Goal: Task Accomplishment & Management: Complete application form

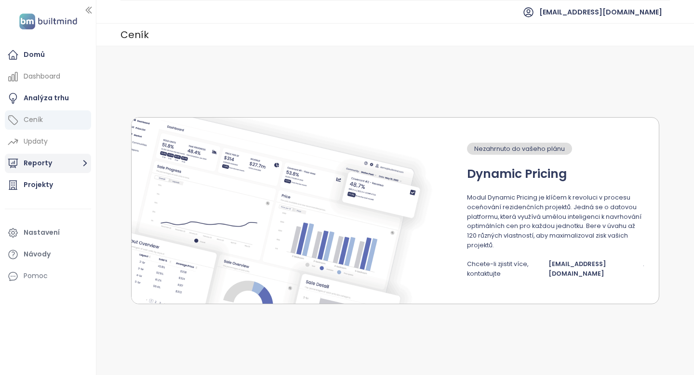
click at [62, 164] on button "Reporty" at bounding box center [48, 163] width 86 height 19
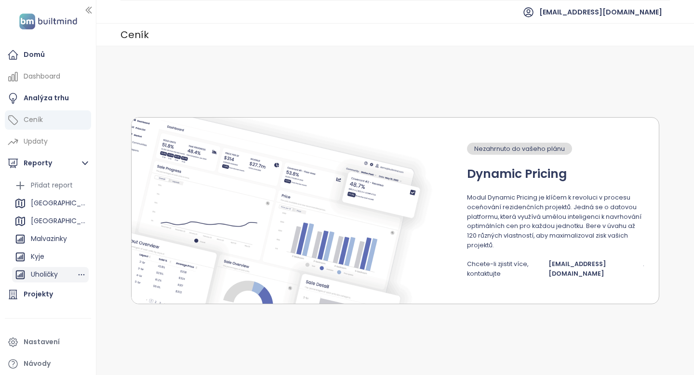
click at [57, 274] on div "Uholičky" at bounding box center [44, 275] width 27 height 12
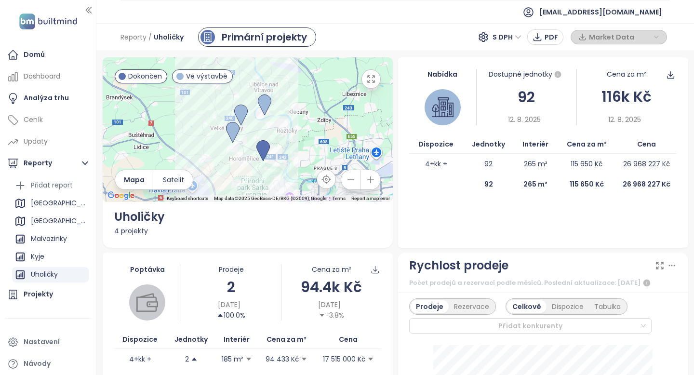
click at [371, 183] on icon "button" at bounding box center [371, 180] width 10 height 10
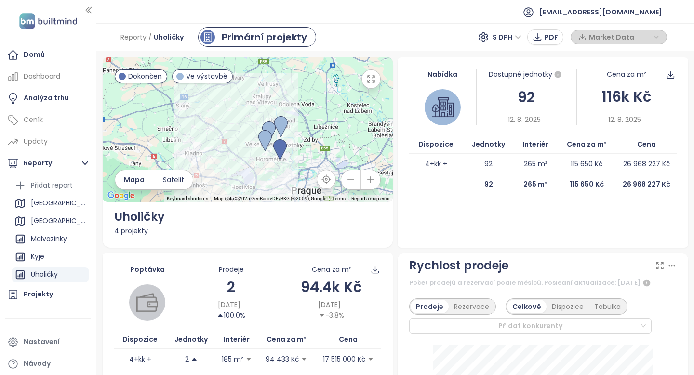
click at [369, 179] on icon "button" at bounding box center [371, 180] width 6 height 6
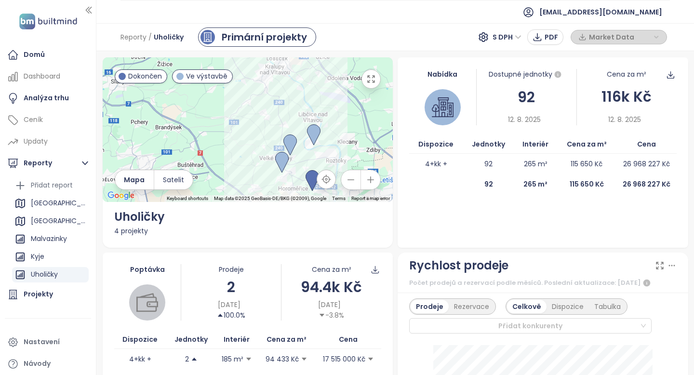
click at [369, 179] on icon "button" at bounding box center [371, 180] width 6 height 6
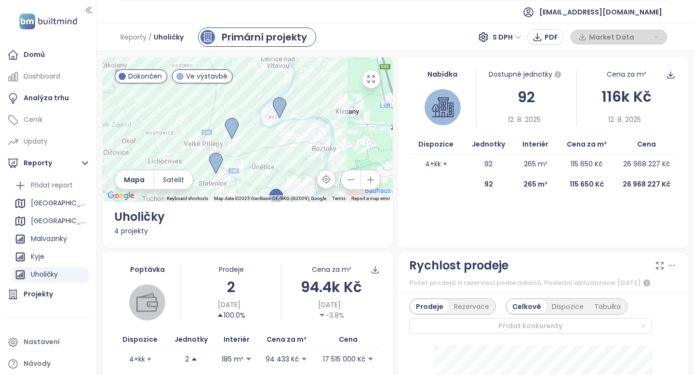
drag, startPoint x: 334, startPoint y: 135, endPoint x: 232, endPoint y: 92, distance: 111.1
click at [232, 92] on div at bounding box center [248, 129] width 291 height 145
click at [42, 189] on div "Přidat report" at bounding box center [52, 185] width 42 height 12
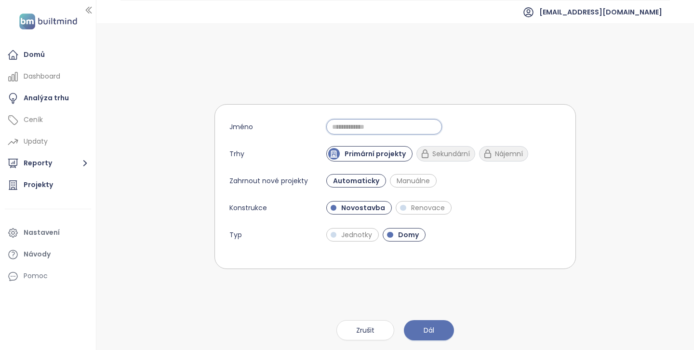
click at [401, 124] on input "Jméno" at bounding box center [384, 126] width 116 height 15
click at [384, 127] on input "**********" at bounding box center [384, 126] width 116 height 15
type input "**********"
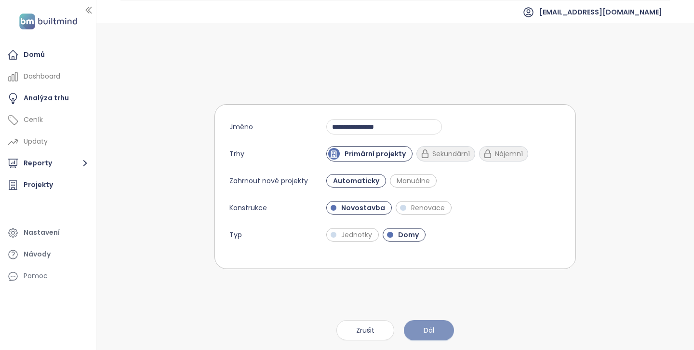
click at [423, 336] on button "Dál" at bounding box center [429, 330] width 50 height 20
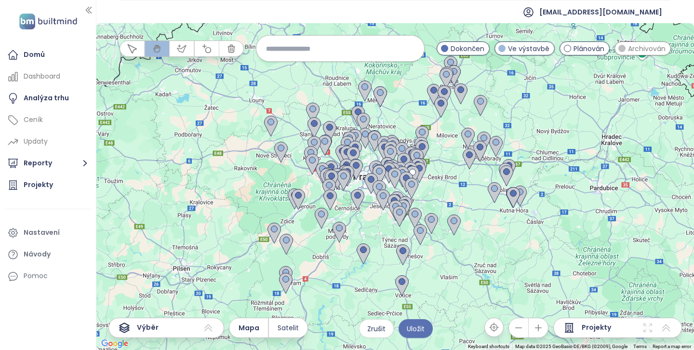
click at [338, 50] on input at bounding box center [340, 48] width 149 height 21
click at [368, 46] on input "*****" at bounding box center [340, 48] width 149 height 21
type input "********"
click at [544, 328] on icon "button" at bounding box center [539, 328] width 10 height 10
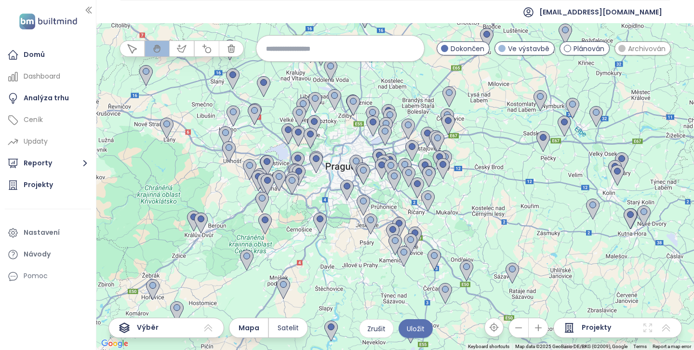
click at [544, 327] on icon "button" at bounding box center [539, 328] width 10 height 10
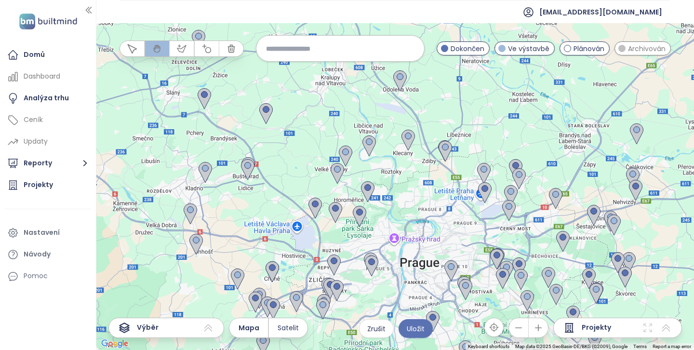
drag, startPoint x: 245, startPoint y: 114, endPoint x: 378, endPoint y: 228, distance: 174.8
click at [380, 231] on div at bounding box center [395, 186] width 598 height 327
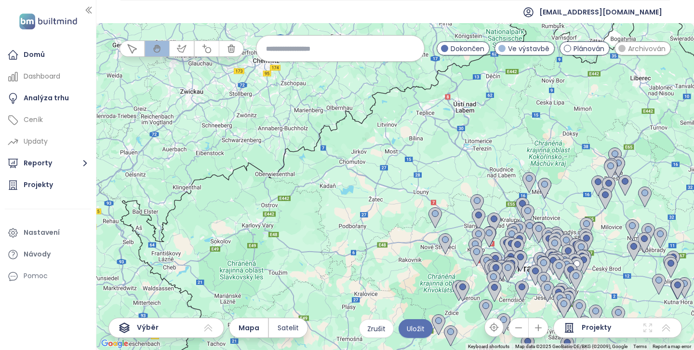
click at [598, 329] on span "Projekty" at bounding box center [596, 328] width 29 height 12
click at [544, 328] on icon "button" at bounding box center [539, 328] width 10 height 10
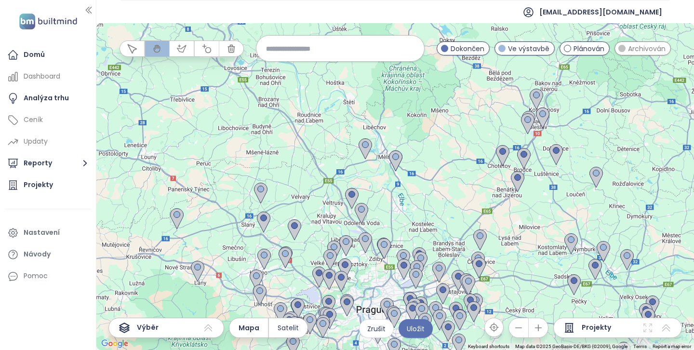
drag, startPoint x: 511, startPoint y: 284, endPoint x: 259, endPoint y: 244, distance: 254.9
click at [212, 242] on div at bounding box center [395, 186] width 598 height 327
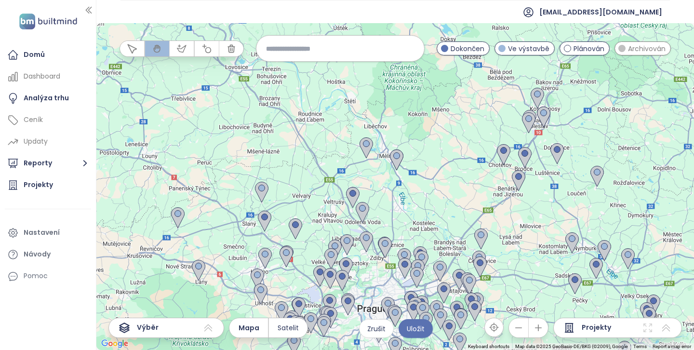
click at [542, 330] on icon "button" at bounding box center [539, 328] width 10 height 10
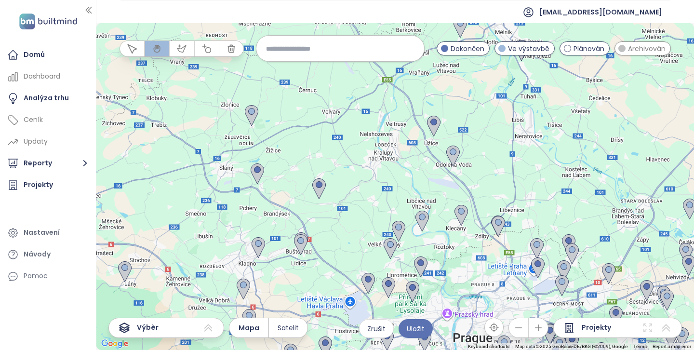
drag, startPoint x: 371, startPoint y: 265, endPoint x: 494, endPoint y: 170, distance: 156.1
click at [494, 170] on div at bounding box center [395, 186] width 598 height 327
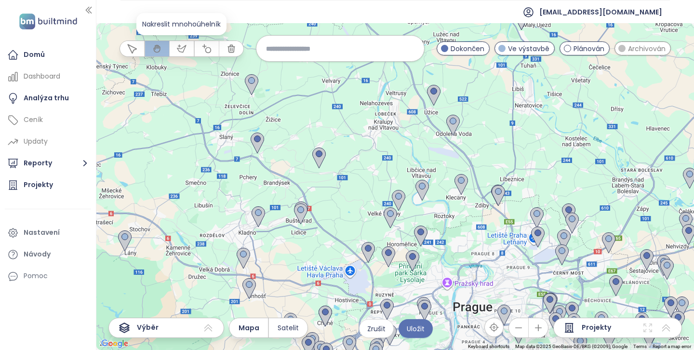
click at [178, 50] on icon "button" at bounding box center [181, 48] width 9 height 7
click at [385, 237] on div at bounding box center [395, 186] width 598 height 327
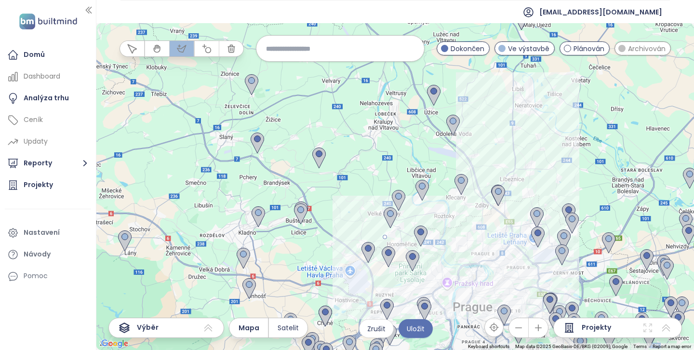
click at [527, 201] on div at bounding box center [395, 186] width 598 height 327
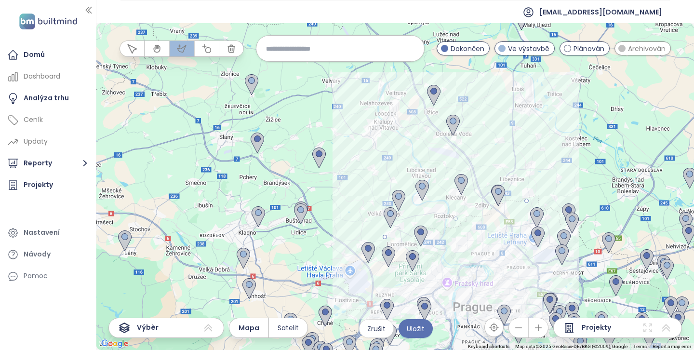
click at [463, 143] on div at bounding box center [395, 186] width 598 height 327
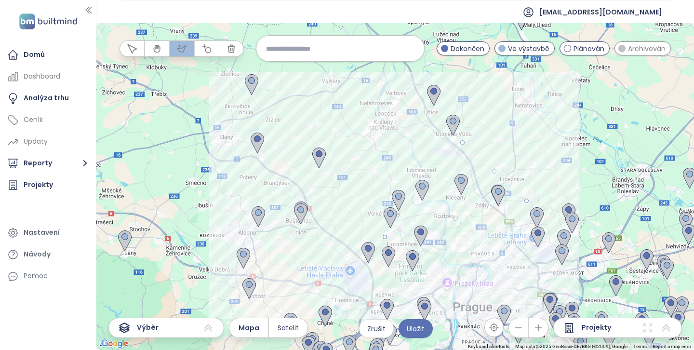
click at [285, 209] on div at bounding box center [395, 186] width 598 height 327
click at [218, 307] on div at bounding box center [395, 186] width 598 height 327
click at [267, 299] on div at bounding box center [395, 186] width 598 height 327
click at [386, 237] on div at bounding box center [395, 186] width 598 height 327
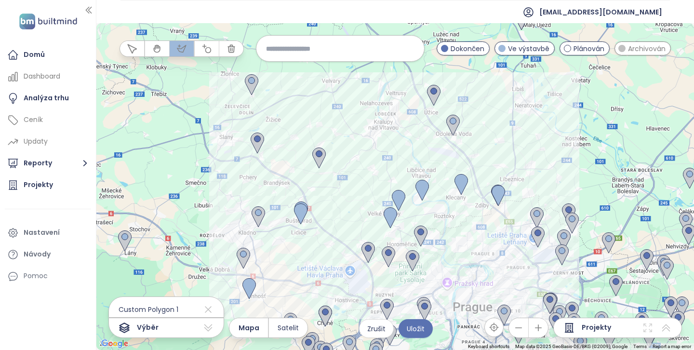
click at [523, 326] on icon "button" at bounding box center [519, 328] width 10 height 10
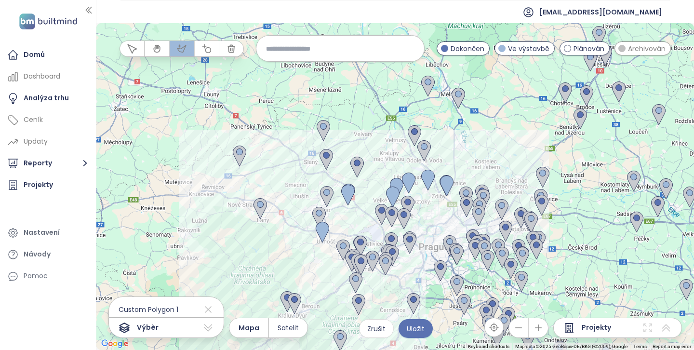
click at [574, 48] on span "Plánován" at bounding box center [589, 48] width 31 height 11
click at [625, 50] on div "Archivován" at bounding box center [643, 48] width 57 height 14
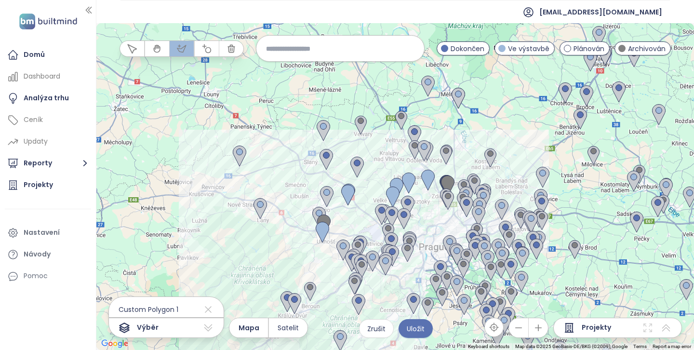
click at [545, 327] on button "button" at bounding box center [538, 327] width 19 height 19
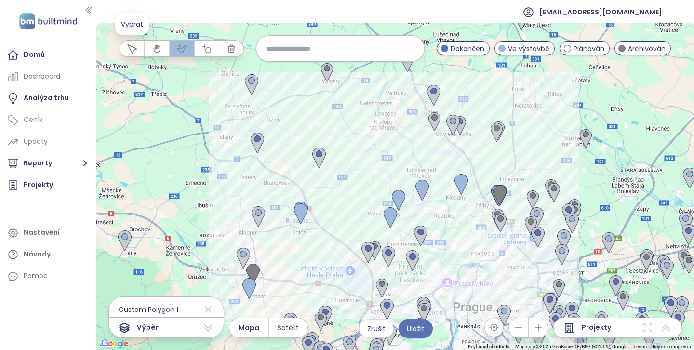
click at [132, 50] on icon "button" at bounding box center [132, 49] width 10 height 10
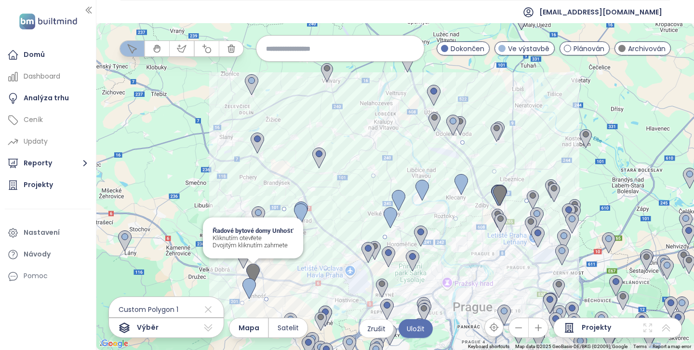
click at [255, 272] on img at bounding box center [253, 274] width 14 height 21
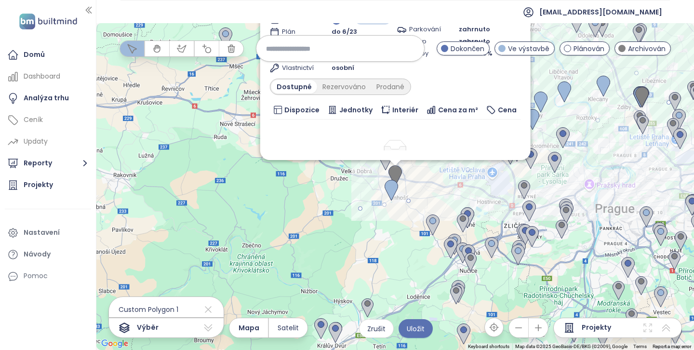
click at [400, 174] on img at bounding box center [396, 175] width 14 height 21
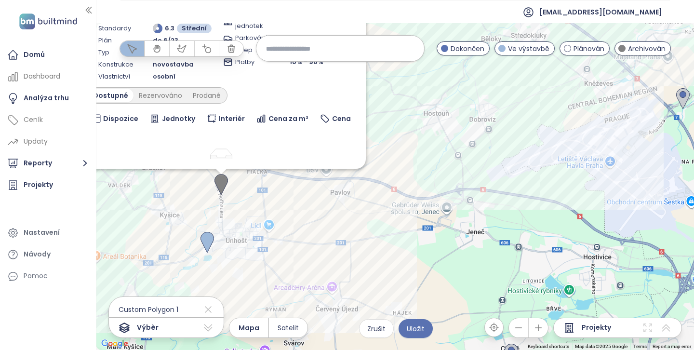
click at [520, 331] on icon "button" at bounding box center [519, 328] width 10 height 10
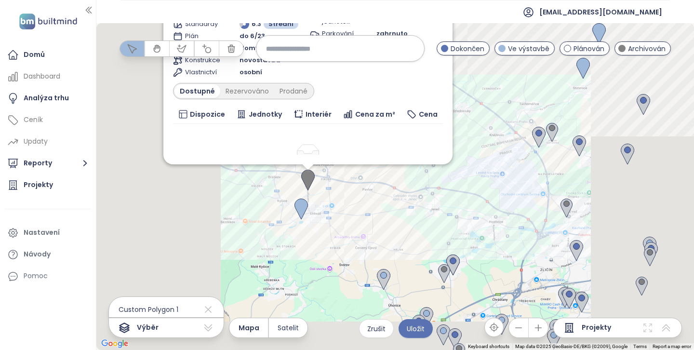
click at [520, 331] on icon "button" at bounding box center [519, 328] width 10 height 10
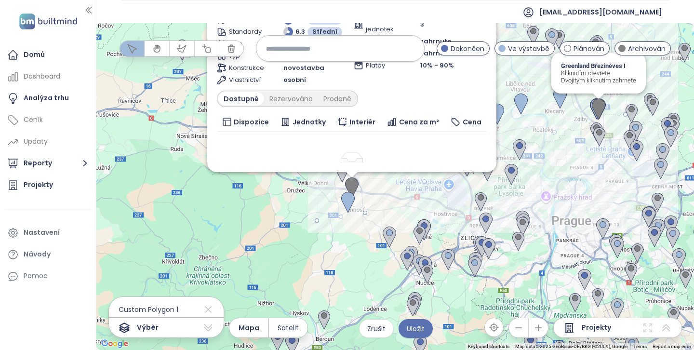
click at [598, 196] on div "Zahrnout Řadové bytové domy Unhošť Archivován Zd. Hofbauera, 273 51 Unhošť, [GE…" at bounding box center [694, 196] width 598 height 0
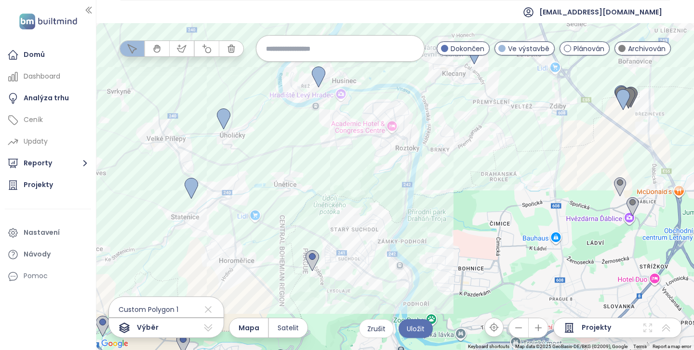
click at [519, 329] on icon "button" at bounding box center [519, 328] width 10 height 10
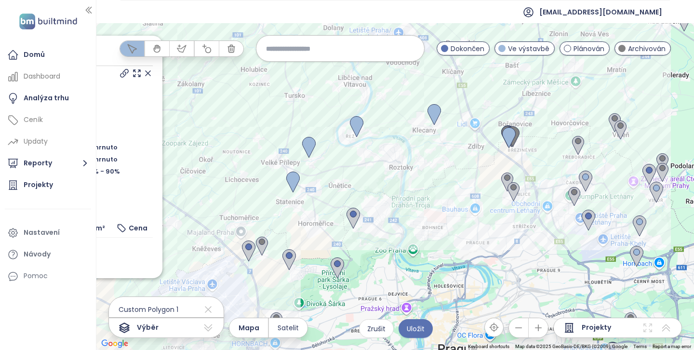
click at [519, 329] on icon "button" at bounding box center [519, 328] width 10 height 10
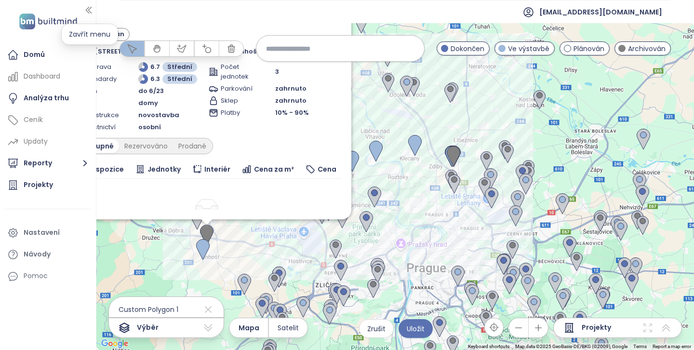
click at [89, 10] on icon "button" at bounding box center [88, 10] width 5 height 6
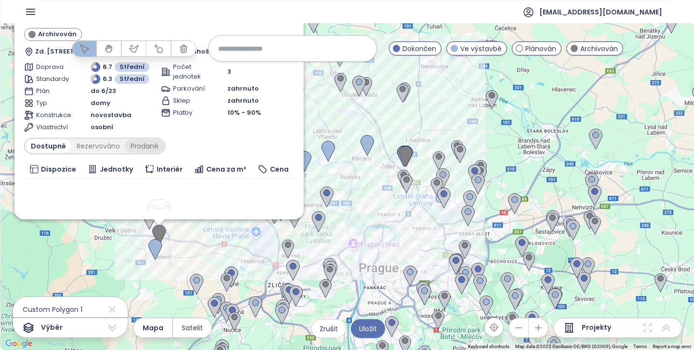
click at [136, 144] on div "Prodané" at bounding box center [144, 146] width 39 height 14
click at [107, 145] on div "Rezervováno" at bounding box center [96, 146] width 54 height 14
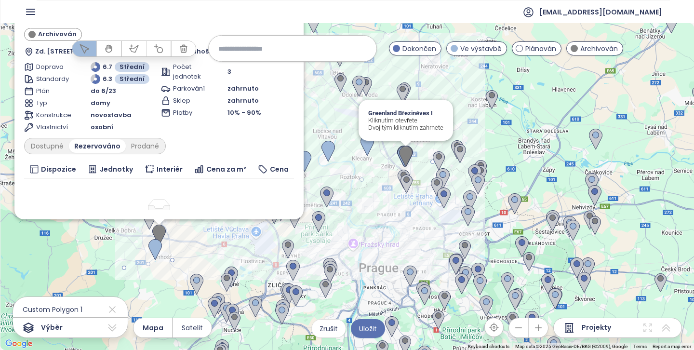
click at [404, 157] on img at bounding box center [406, 156] width 14 height 21
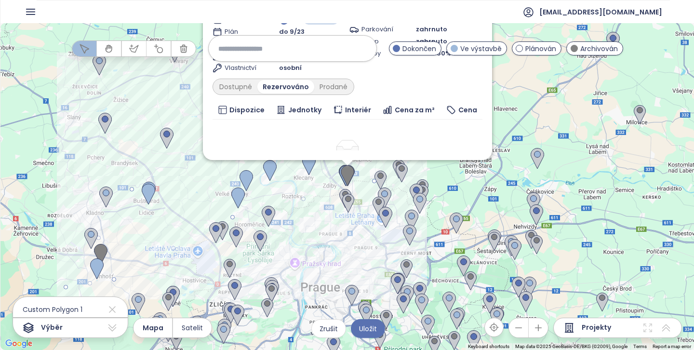
click at [347, 170] on img at bounding box center [348, 175] width 14 height 21
click at [401, 109] on span "Cena za m²" at bounding box center [415, 110] width 40 height 11
click at [396, 108] on span "Cena za m²" at bounding box center [415, 110] width 40 height 11
click at [406, 109] on span "Cena za m²" at bounding box center [415, 110] width 40 height 11
click at [375, 328] on span "Uložit" at bounding box center [368, 329] width 18 height 11
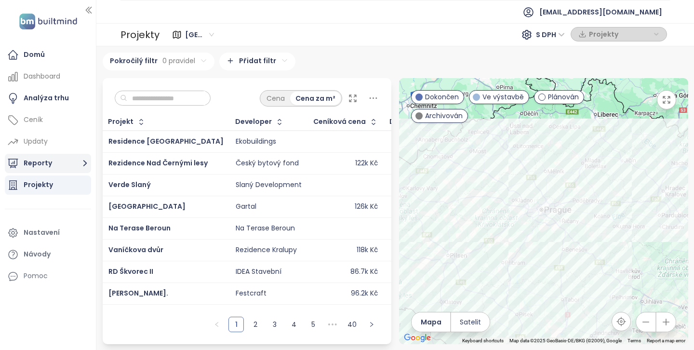
click at [61, 163] on button "Reporty" at bounding box center [48, 163] width 86 height 19
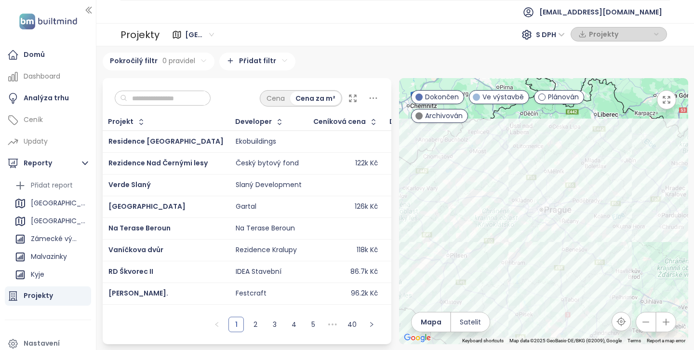
click at [245, 63] on html "Domů Dashboard Analýza trhu Ceník Updaty Reporty Přidat report [GEOGRAPHIC_DATA…" at bounding box center [347, 175] width 694 height 350
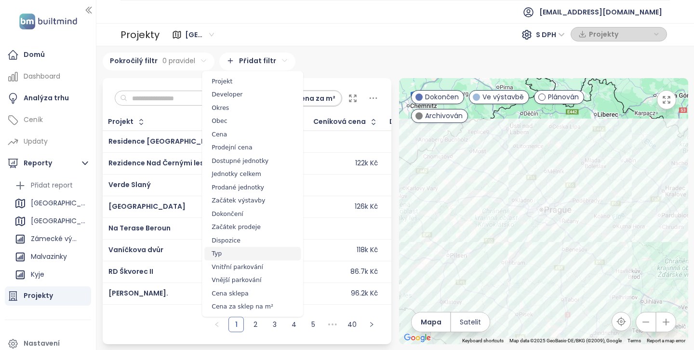
click at [221, 251] on span "Typ" at bounding box center [252, 254] width 96 height 14
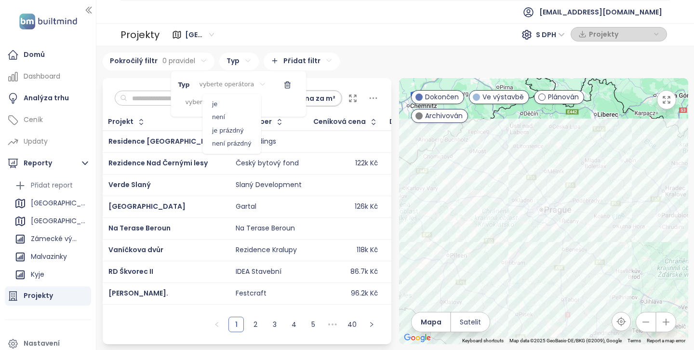
click at [235, 84] on html "Domů Dashboard Analýza trhu Ceník Updaty Reporty Přidat report [GEOGRAPHIC_DATA…" at bounding box center [347, 175] width 694 height 350
click at [231, 106] on span "je" at bounding box center [232, 104] width 54 height 14
click at [219, 102] on html "Domů Dashboard Analýza trhu Ceník Updaty Reporty Přidat report [GEOGRAPHIC_DATA…" at bounding box center [347, 175] width 694 height 350
click at [219, 135] on span "Dům" at bounding box center [217, 134] width 14 height 10
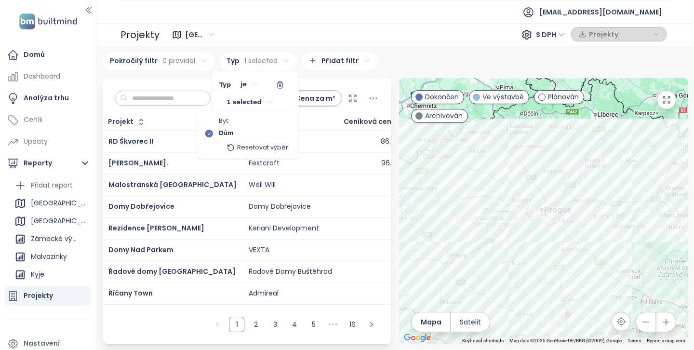
click at [380, 49] on html "Domů Dashboard Analýza trhu Ceník Updaty Reporty Přidat report [GEOGRAPHIC_DATA…" at bounding box center [347, 175] width 694 height 350
click at [209, 36] on html "Domů Dashboard Analýza trhu Ceník Updaty Reporty Přidat report [GEOGRAPHIC_DATA…" at bounding box center [347, 175] width 694 height 350
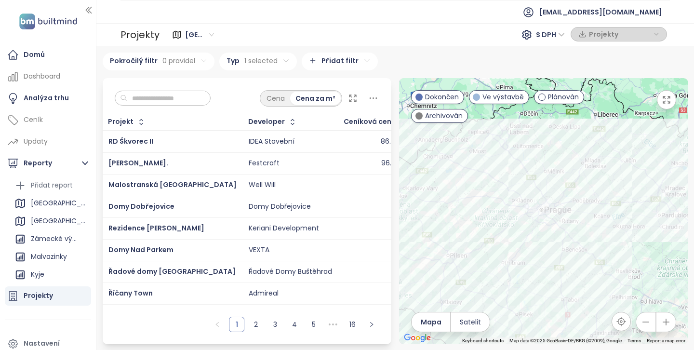
click at [210, 35] on span "[GEOGRAPHIC_DATA]" at bounding box center [199, 34] width 29 height 14
click at [256, 324] on link "2" at bounding box center [256, 324] width 14 height 14
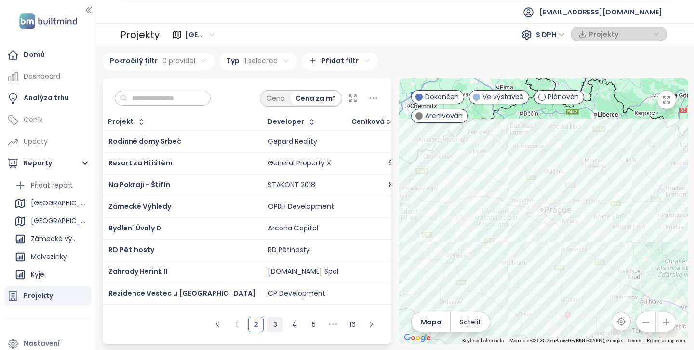
click at [273, 323] on link "3" at bounding box center [275, 324] width 14 height 14
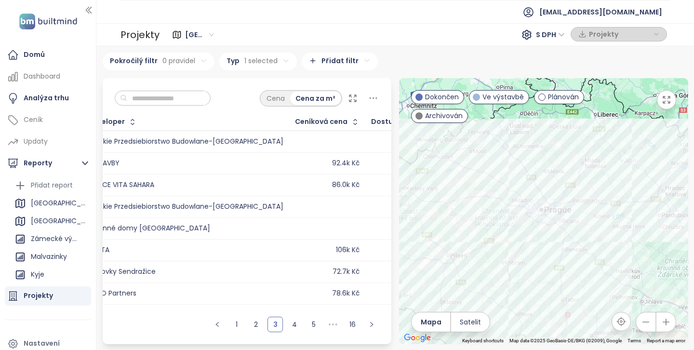
scroll to position [0, 178]
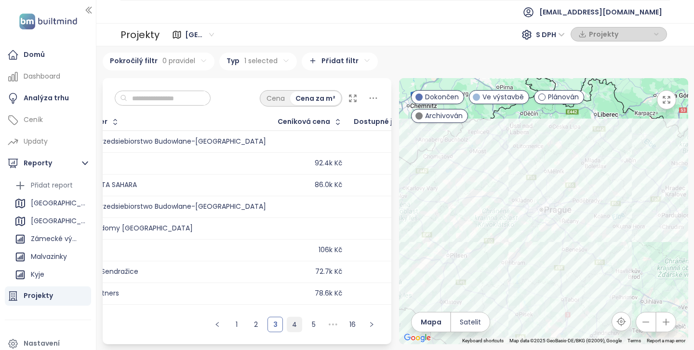
click at [295, 326] on link "4" at bounding box center [294, 324] width 14 height 14
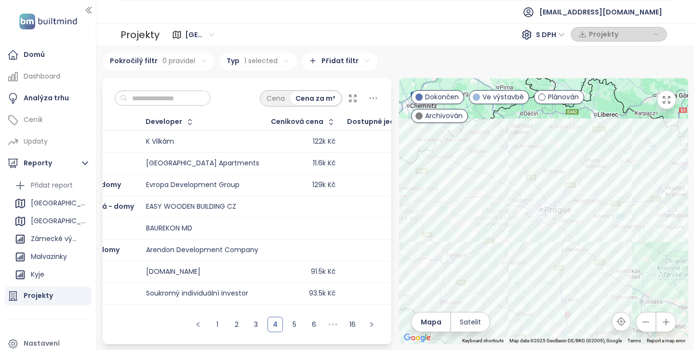
scroll to position [0, 115]
click at [297, 324] on link "5" at bounding box center [294, 324] width 14 height 14
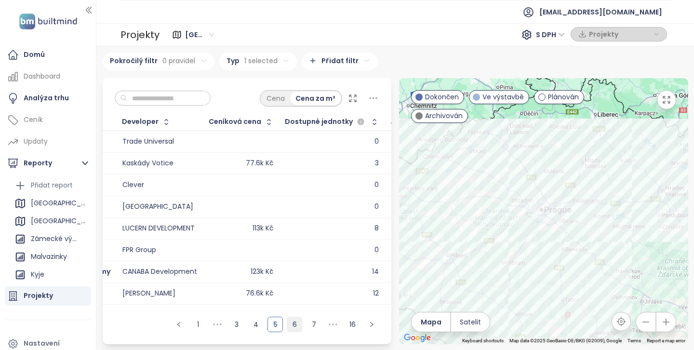
click at [297, 324] on link "6" at bounding box center [294, 324] width 14 height 14
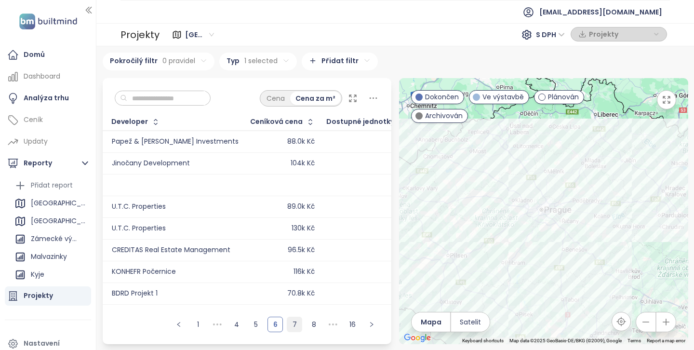
click at [295, 323] on link "7" at bounding box center [294, 324] width 14 height 14
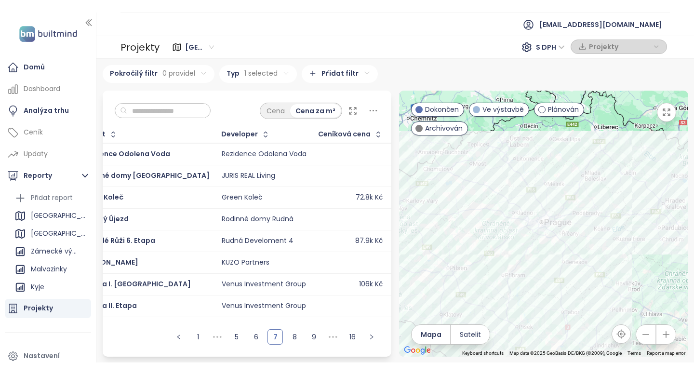
scroll to position [0, 0]
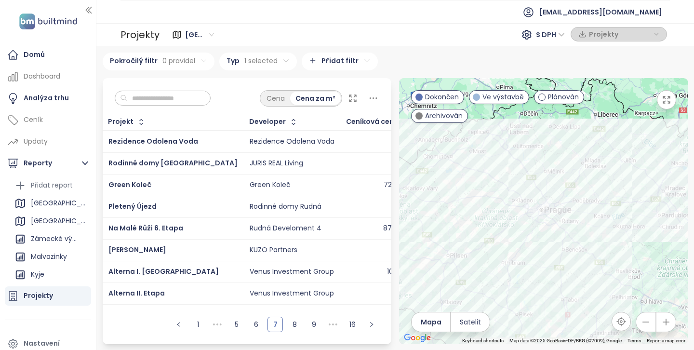
click at [179, 61] on html "Domů Dashboard Analýza trhu Ceník Updaty Reporty Přidat report [GEOGRAPHIC_DATA…" at bounding box center [347, 175] width 694 height 350
click at [136, 82] on html "Domů Dashboard Analýza trhu Ceník Updaty Reporty Přidat report [GEOGRAPHIC_DATA…" at bounding box center [347, 175] width 694 height 350
click at [135, 102] on span "Přidat pravidlo" at bounding box center [129, 103] width 44 height 9
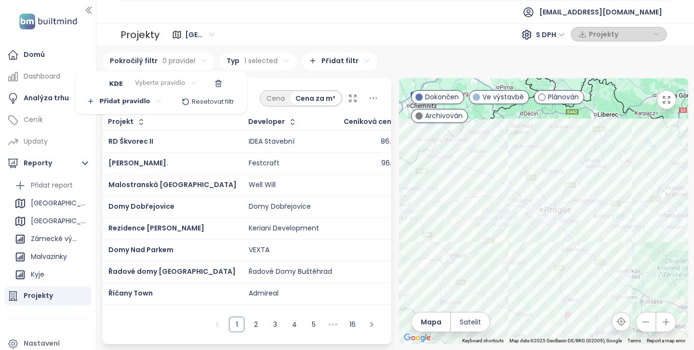
click at [137, 100] on html "Domů Dashboard Analýza trhu Ceník Updaty Reporty Přidat report [GEOGRAPHIC_DATA…" at bounding box center [347, 175] width 694 height 350
click at [171, 84] on html "Domů Dashboard Analýza trhu Ceník Updaty Reporty Přidat report [GEOGRAPHIC_DATA…" at bounding box center [347, 175] width 694 height 350
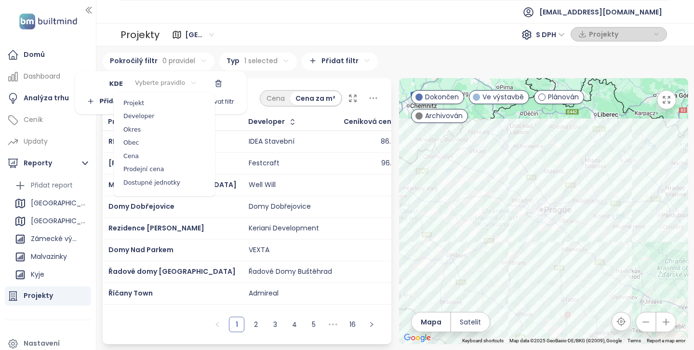
click at [190, 81] on html "Domů Dashboard Analýza trhu Ceník Updaty Reporty Přidat report [GEOGRAPHIC_DATA…" at bounding box center [347, 175] width 694 height 350
click at [141, 130] on span "Okres" at bounding box center [164, 130] width 96 height 14
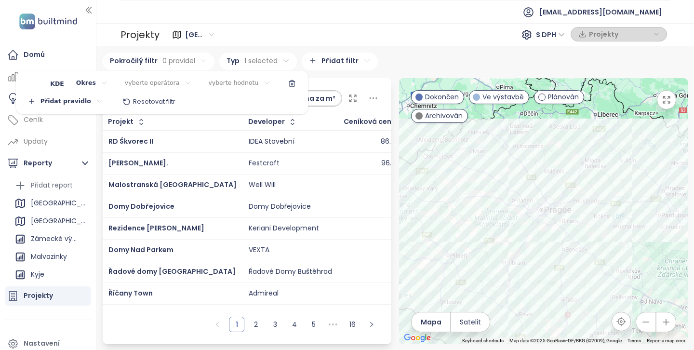
click at [168, 84] on html "Domů Dashboard Analýza trhu Ceník Updaty Reporty Přidat report [GEOGRAPHIC_DATA…" at bounding box center [347, 175] width 694 height 350
click at [163, 101] on span "je" at bounding box center [156, 103] width 54 height 14
click at [227, 82] on html "Domů Dashboard Analýza trhu Ceník Updaty Reporty Přidat report [GEOGRAPHIC_DATA…" at bounding box center [347, 175] width 694 height 350
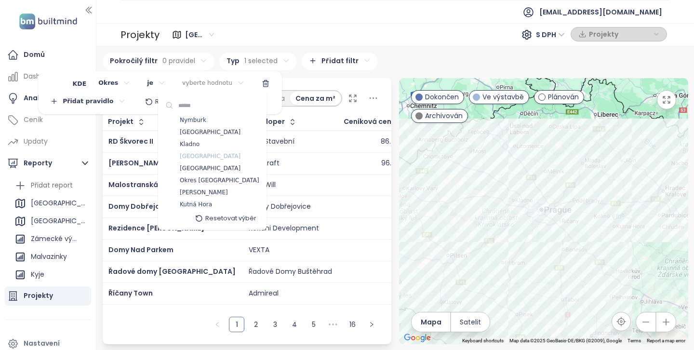
click at [208, 153] on span "[GEOGRAPHIC_DATA]" at bounding box center [210, 157] width 61 height 10
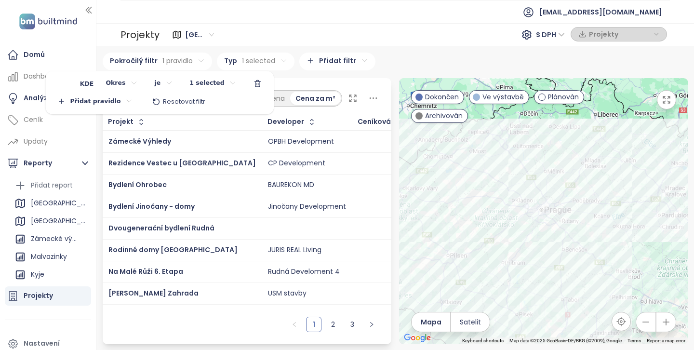
click at [375, 51] on html "Domů Dashboard Analýza trhu Ceník Updaty Reporty Přidat report [GEOGRAPHIC_DATA…" at bounding box center [347, 175] width 694 height 350
click at [333, 326] on html "Domů Dashboard Analýza trhu Ceník Updaty Reporty Přidat report [GEOGRAPHIC_DATA…" at bounding box center [347, 175] width 694 height 350
click at [333, 326] on link "2" at bounding box center [333, 324] width 14 height 14
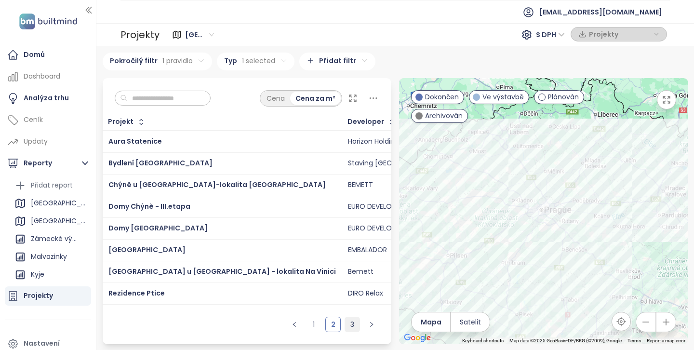
click at [349, 327] on link "3" at bounding box center [352, 324] width 14 height 14
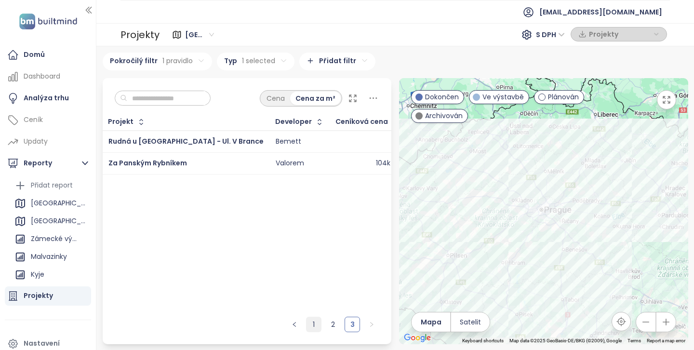
click at [314, 323] on link "1" at bounding box center [314, 324] width 14 height 14
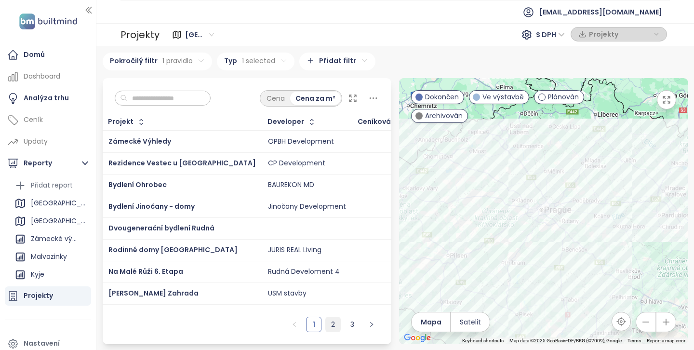
click at [335, 321] on link "2" at bounding box center [333, 324] width 14 height 14
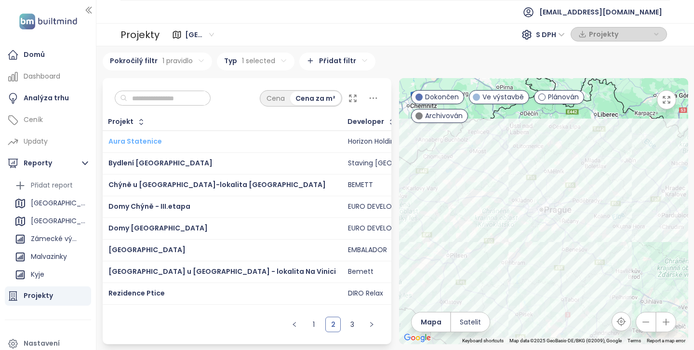
click at [145, 141] on span "Aura Statenice" at bounding box center [136, 141] width 54 height 10
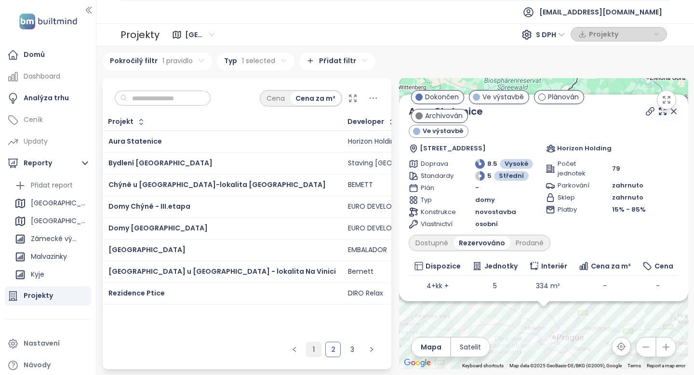
click at [314, 352] on link "1" at bounding box center [314, 349] width 14 height 14
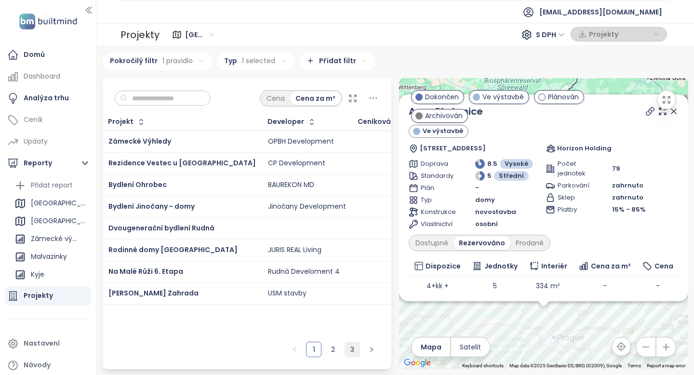
click at [354, 352] on link "3" at bounding box center [352, 349] width 14 height 14
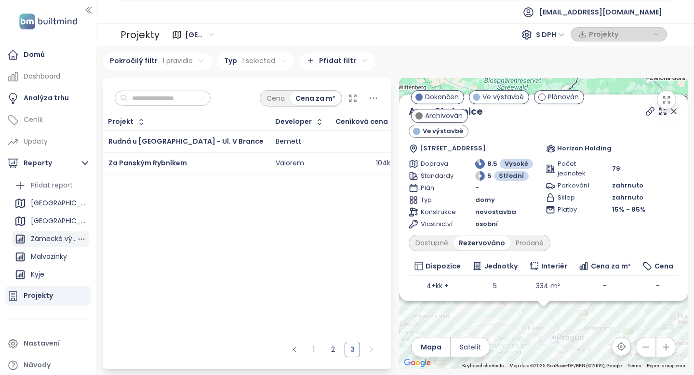
click at [54, 234] on div "Zámecké výhledy 2" at bounding box center [54, 239] width 46 height 12
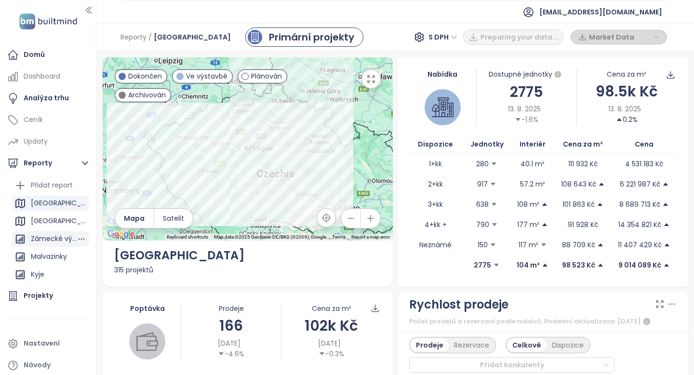
click at [54, 237] on div "Zámecké výhledy 2" at bounding box center [54, 239] width 46 height 12
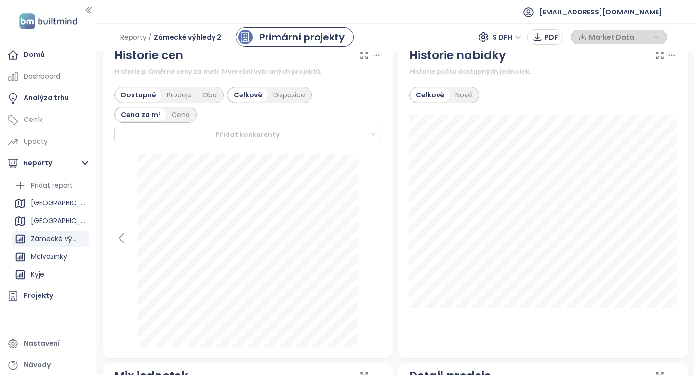
scroll to position [512, 0]
click at [174, 98] on div "Prodeje" at bounding box center [180, 96] width 36 height 14
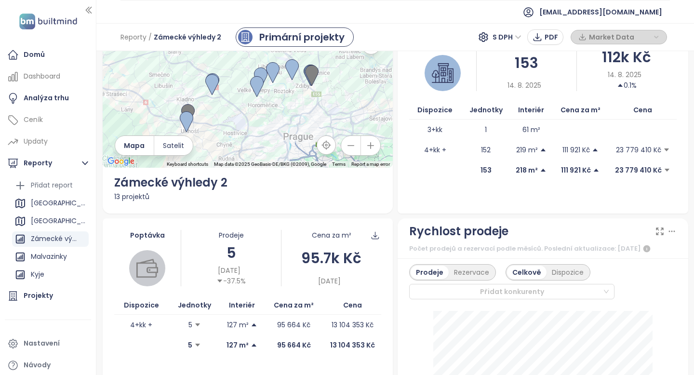
scroll to position [33, 0]
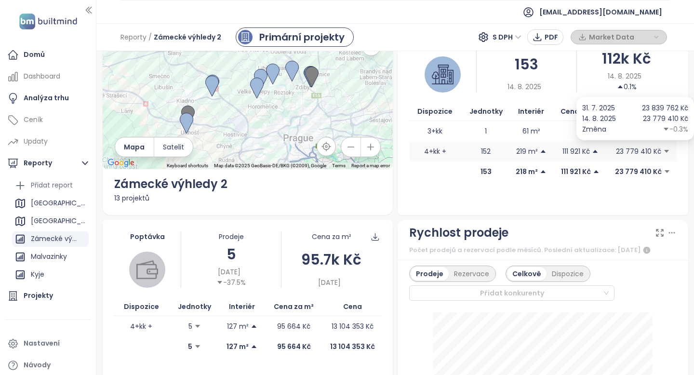
click at [666, 155] on span "23 779 410 Kč" at bounding box center [643, 151] width 67 height 11
click at [662, 149] on span "23 779 410 Kč" at bounding box center [643, 151] width 67 height 11
click at [526, 153] on p "219 m²" at bounding box center [528, 151] width 22 height 11
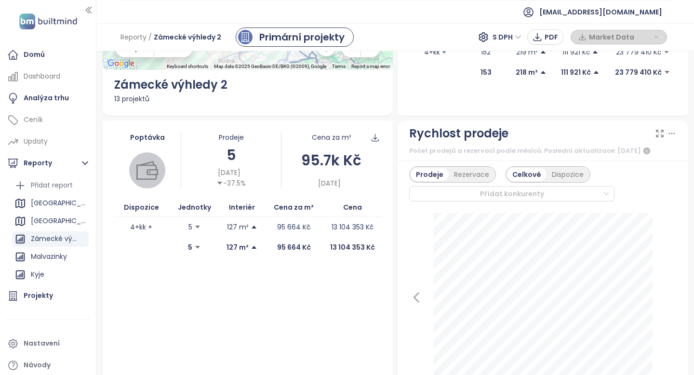
scroll to position [131, 0]
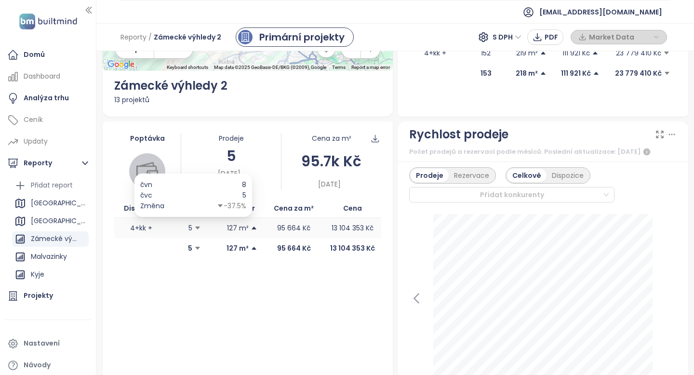
click at [194, 225] on icon "caret-down" at bounding box center [197, 228] width 7 height 7
click at [148, 229] on td "4+kk +" at bounding box center [141, 228] width 54 height 20
click at [196, 212] on th "Jednotky" at bounding box center [195, 208] width 52 height 19
click at [200, 205] on th "Jednotky" at bounding box center [195, 208] width 52 height 19
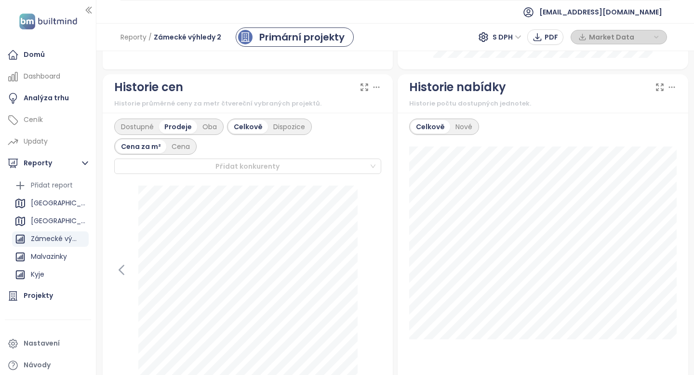
scroll to position [498, 0]
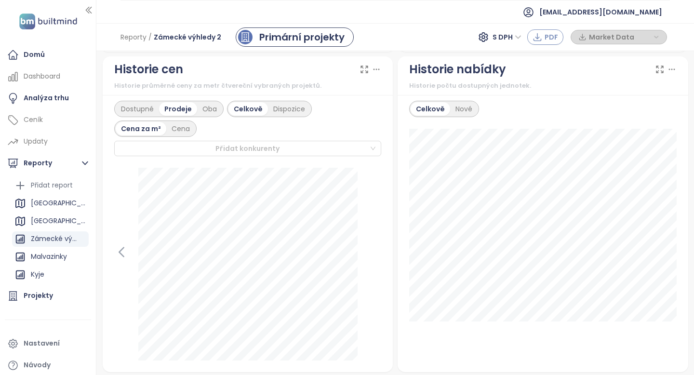
click at [549, 34] on span "PDF" at bounding box center [552, 37] width 14 height 11
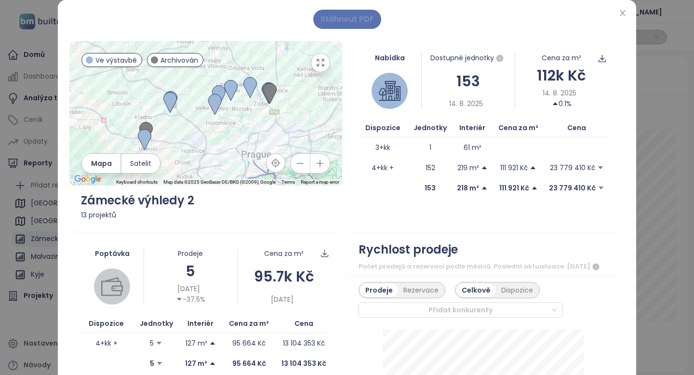
click at [359, 17] on span "Stáhnout PDF" at bounding box center [348, 19] width 54 height 12
click at [354, 22] on span "Stáhnout PDF" at bounding box center [348, 19] width 54 height 12
click at [625, 14] on icon "close" at bounding box center [623, 13] width 8 height 8
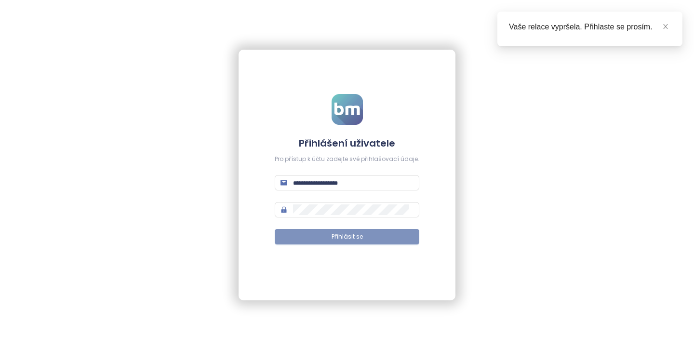
type input "**********"
click at [326, 234] on button "Přihlásit se" at bounding box center [347, 236] width 145 height 15
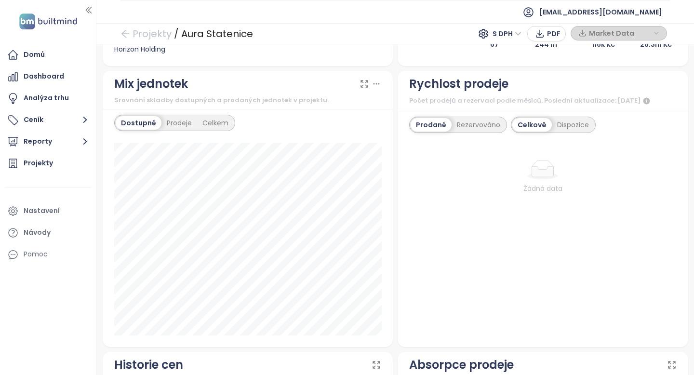
scroll to position [234, 0]
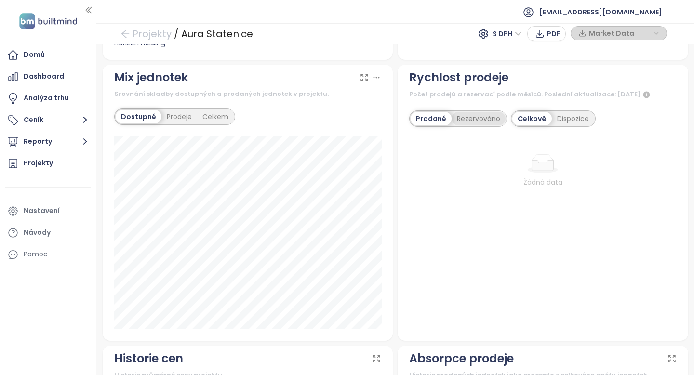
click at [482, 121] on div "Rezervováno" at bounding box center [479, 119] width 54 height 14
click at [562, 118] on div "Dispozice" at bounding box center [574, 119] width 42 height 14
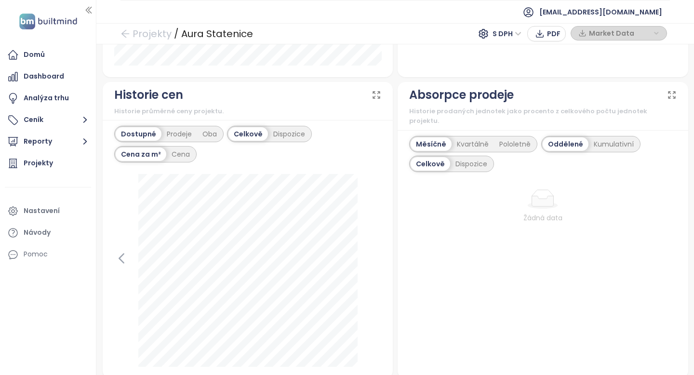
scroll to position [499, 0]
click at [180, 134] on div "Prodeje" at bounding box center [180, 134] width 36 height 14
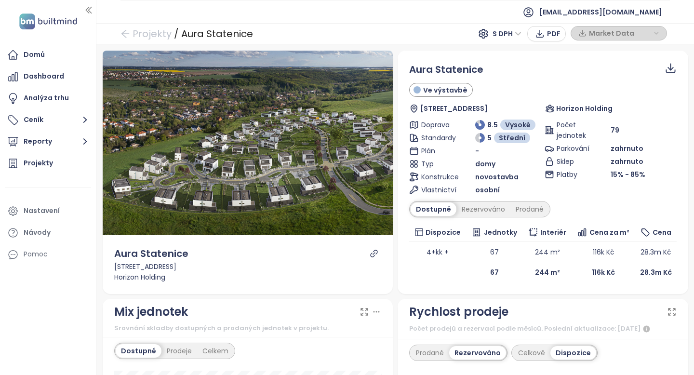
scroll to position [0, 0]
